Goal: Task Accomplishment & Management: Complete application form

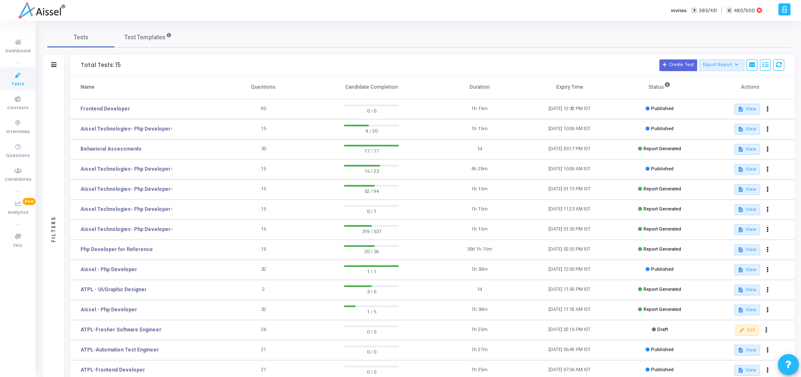
click at [357, 21] on div "Invites: T 383/431 | C 480/500" at bounding box center [430, 10] width 692 height 21
click at [251, 31] on div "Tests Test Templates" at bounding box center [418, 37] width 743 height 20
click at [214, 69] on h3 "Total Tests: 15 Create Test Export Report Id Name Job Role Questions Candidate …" at bounding box center [432, 65] width 703 height 12
click at [102, 106] on link "Frontend Developer" at bounding box center [104, 109] width 49 height 8
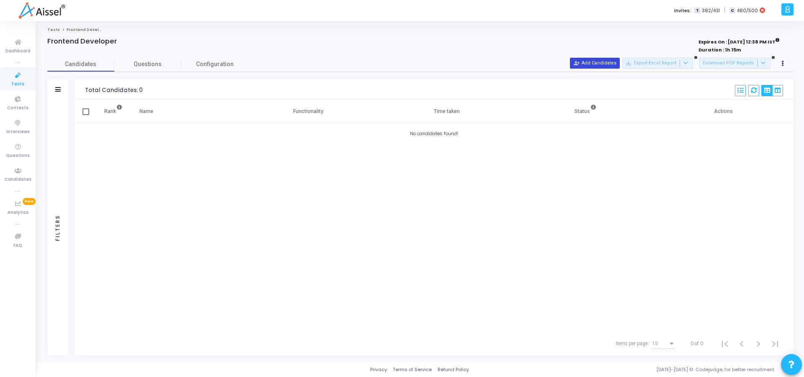
click at [608, 65] on button "person_add_alt Add Candidates" at bounding box center [595, 63] width 50 height 11
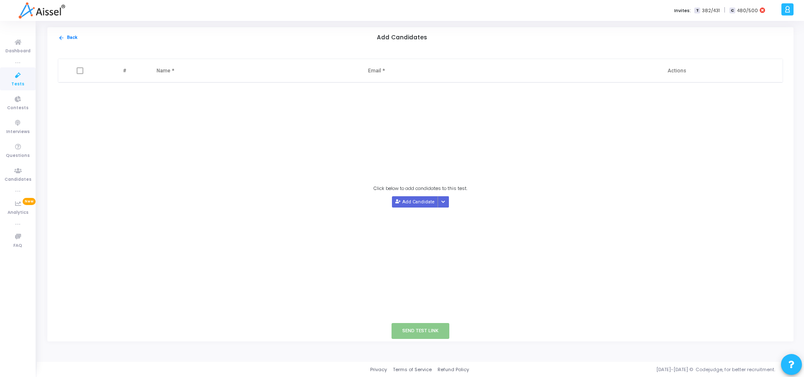
click at [648, 169] on div "Click below to add candidates to this test. Add Candidate Upload Candidate List" at bounding box center [421, 196] width 726 height 227
click at [63, 37] on mat-icon "arrow_back" at bounding box center [61, 38] width 6 height 6
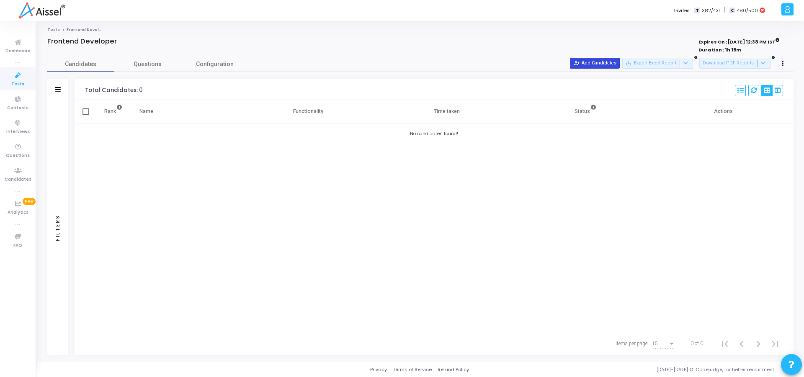
click at [603, 66] on button "person_add_alt Add Candidates" at bounding box center [595, 63] width 50 height 11
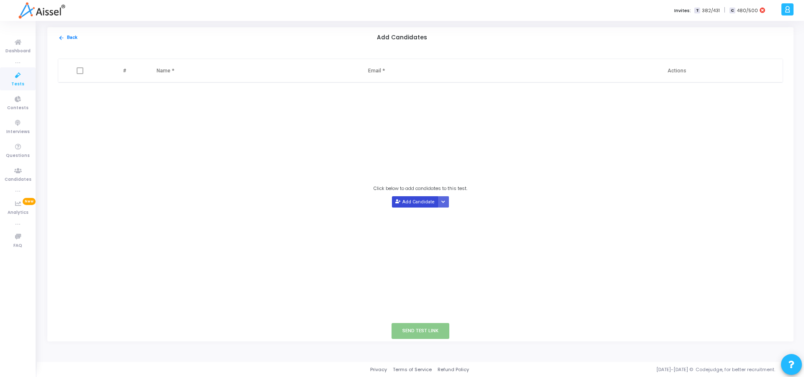
click at [414, 204] on button "Add Candidate" at bounding box center [415, 201] width 46 height 11
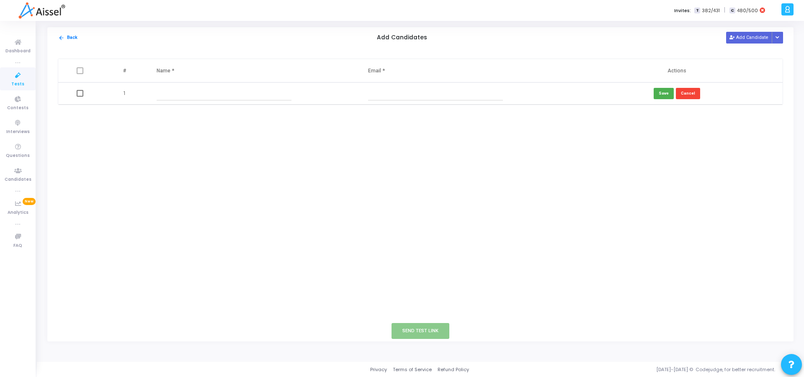
click at [196, 93] on input "text" at bounding box center [224, 94] width 135 height 14
type input "[PERSON_NAME]"
type input "[EMAIL_ADDRESS][DOMAIN_NAME]"
click at [664, 94] on button "Save" at bounding box center [664, 93] width 20 height 11
click at [79, 91] on span at bounding box center [80, 93] width 7 height 7
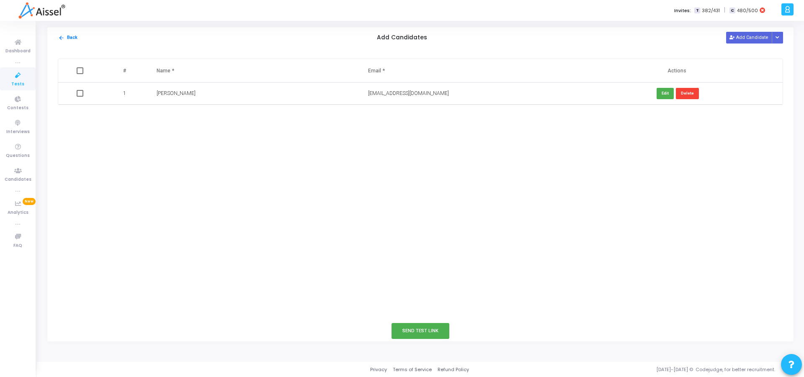
click at [80, 97] on input "checkbox" at bounding box center [80, 97] width 0 height 0
checkbox input "true"
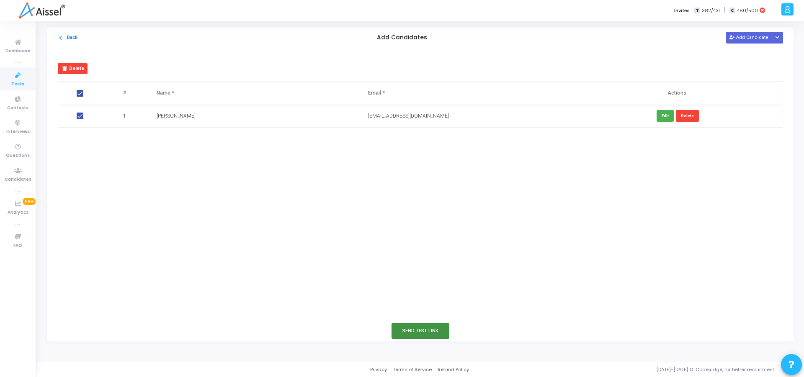
click at [411, 331] on button "Send Test Link" at bounding box center [421, 331] width 58 height 16
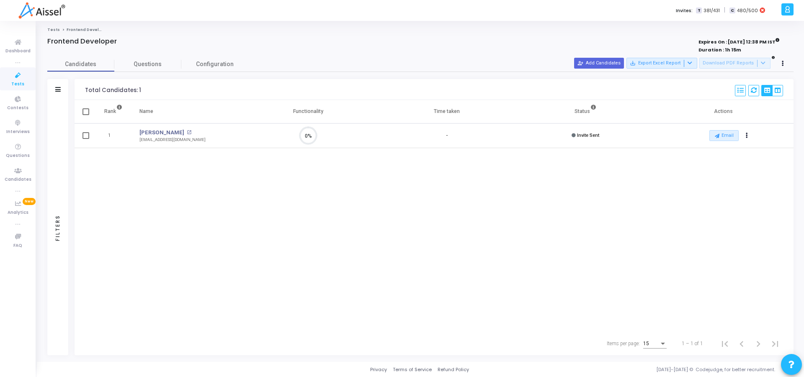
scroll to position [18, 21]
click at [748, 134] on icon "Actions" at bounding box center [747, 136] width 2 height 4
click at [478, 220] on div "Rank Name Functionality Time taken Status Actions 1 [PERSON_NAME] open_in_new […" at bounding box center [434, 216] width 719 height 232
click at [168, 187] on div "Rank Name Functionality Time taken Status Actions 1 [PERSON_NAME] open_in_new […" at bounding box center [434, 216] width 719 height 232
click at [298, 196] on div "Rank Name Functionality Time taken Status Actions 1 [PERSON_NAME] open_in_new […" at bounding box center [434, 216] width 719 height 232
